Goal: Information Seeking & Learning: Understand process/instructions

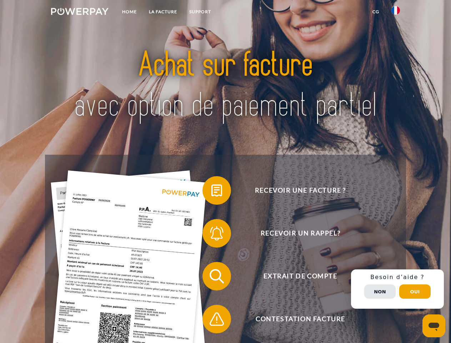
click at [80, 13] on img at bounding box center [80, 11] width 58 height 7
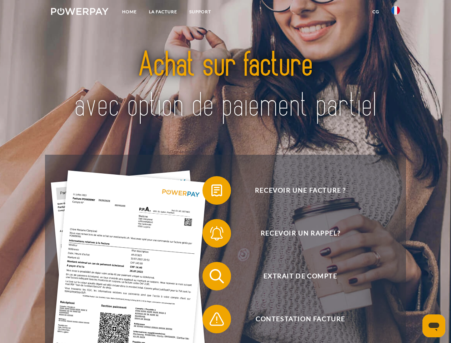
click at [396, 13] on img at bounding box center [396, 10] width 9 height 9
click at [376, 12] on link "CG" at bounding box center [376, 11] width 19 height 13
click at [212, 192] on span at bounding box center [206, 191] width 36 height 36
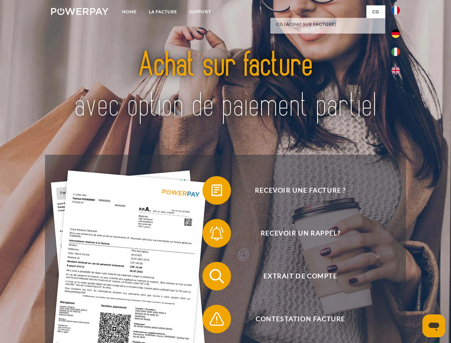
click at [212, 235] on span at bounding box center [206, 233] width 36 height 36
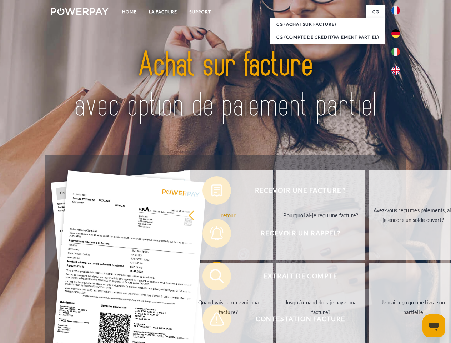
click at [277, 278] on link "Jusqu'à quand dois-je payer ma facture?" at bounding box center [321, 307] width 89 height 89
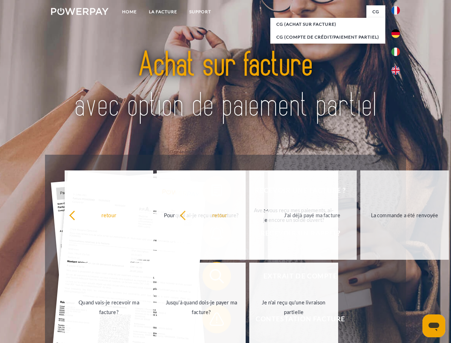
click at [212, 320] on span at bounding box center [206, 319] width 36 height 36
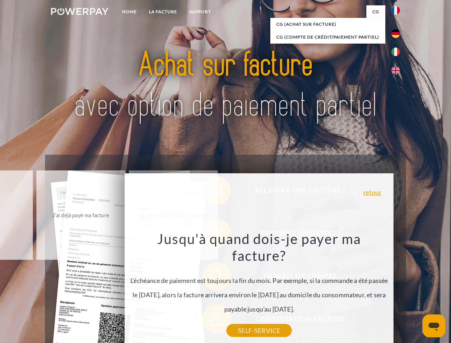
click at [398, 289] on div "Recevoir une facture ? Recevoir un rappel? Extrait de compte retour" at bounding box center [225, 298] width 361 height 286
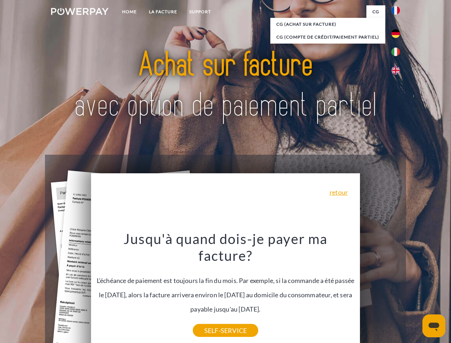
click at [380, 290] on span "Extrait de compte" at bounding box center [300, 276] width 175 height 29
click at [415, 292] on header "Home LA FACTURE Support" at bounding box center [225, 246] width 451 height 493
